Goal: Find specific page/section: Find specific page/section

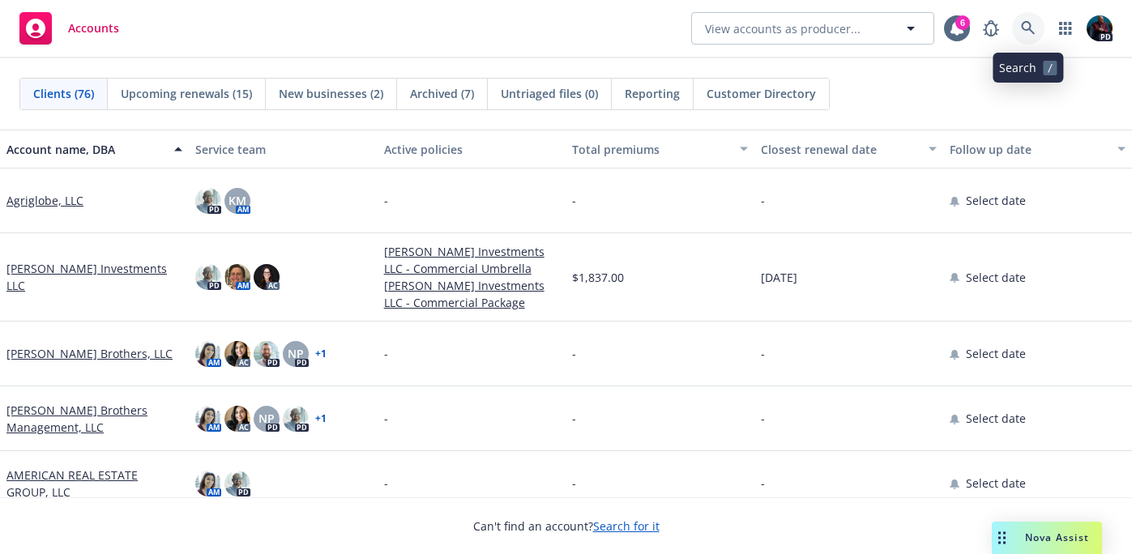
click at [1026, 32] on icon at bounding box center [1028, 28] width 15 height 15
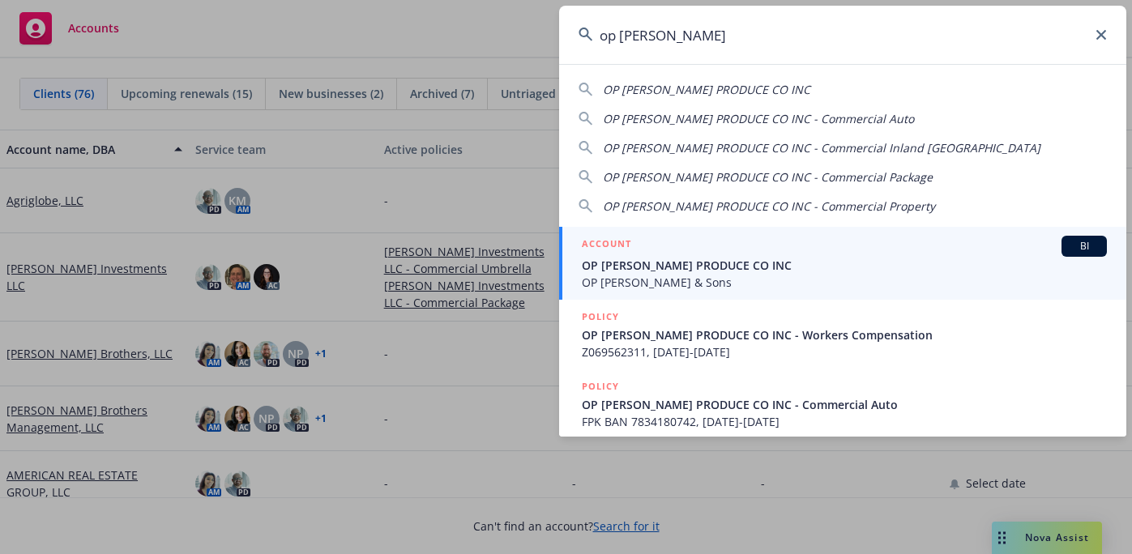
type input "op [PERSON_NAME]"
click at [663, 289] on span "OP [PERSON_NAME] & Sons" at bounding box center [844, 282] width 525 height 17
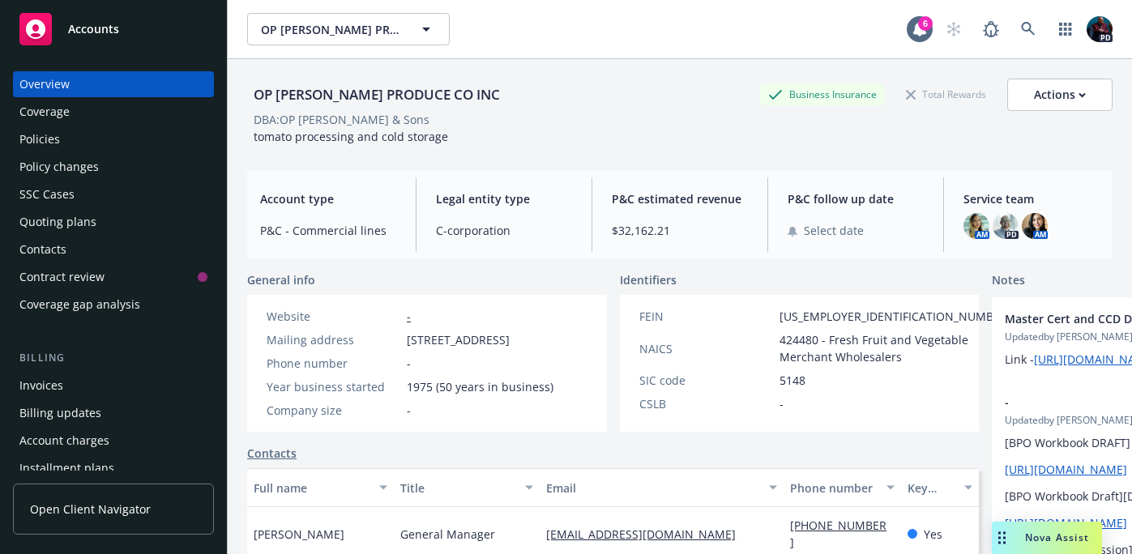
click at [98, 142] on div "Policies" at bounding box center [113, 139] width 188 height 26
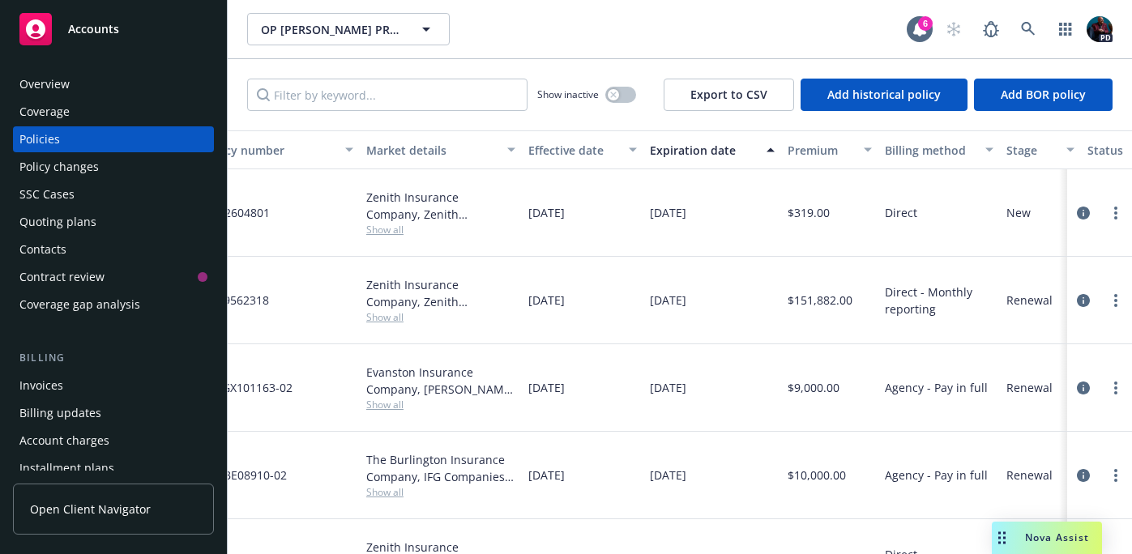
scroll to position [0, 350]
